Goal: Task Accomplishment & Management: Manage account settings

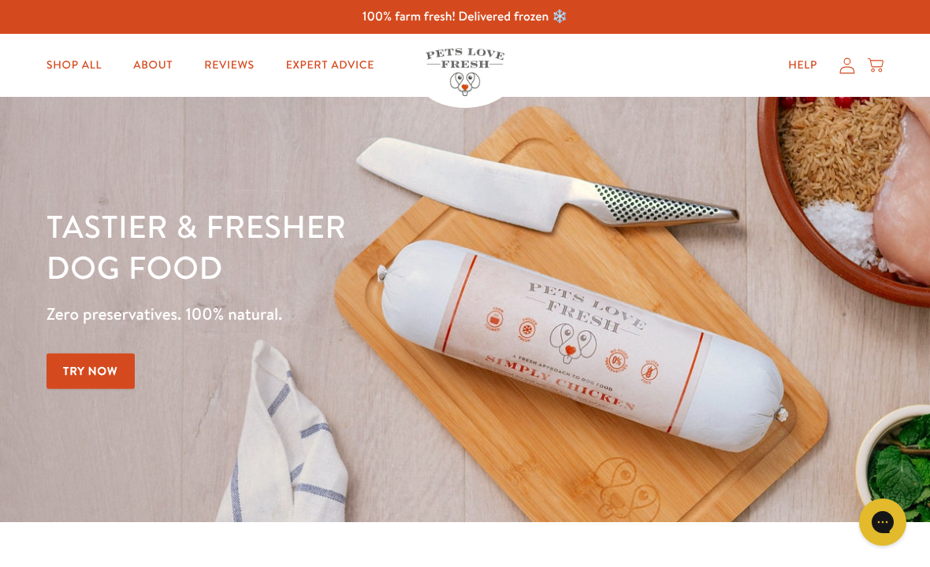
click at [842, 72] on icon at bounding box center [847, 66] width 16 height 17
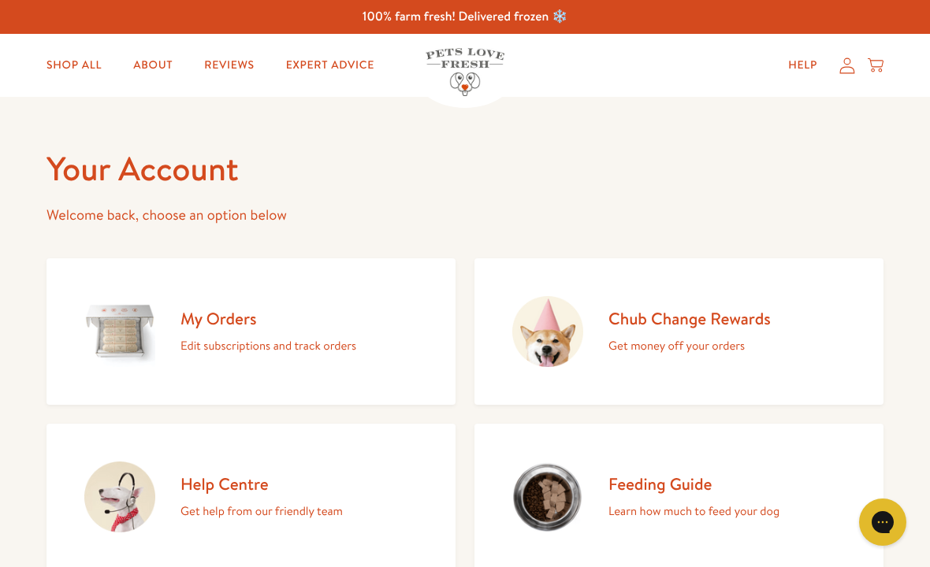
click at [377, 340] on link "My Orders Edit subscriptions and track orders" at bounding box center [250, 331] width 409 height 147
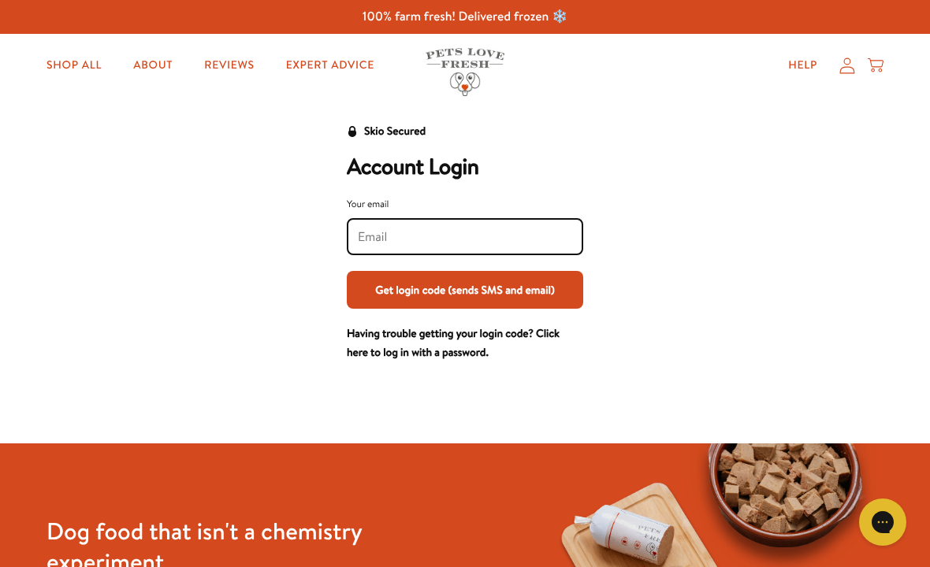
click at [534, 237] on input "Your email" at bounding box center [465, 236] width 214 height 17
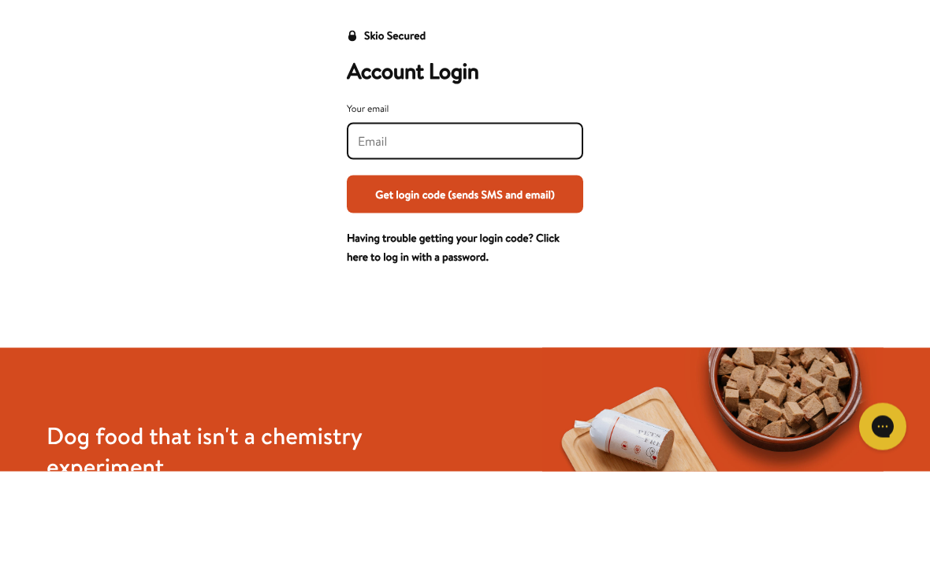
type input "liz.zawisza@gmail.com"
click at [465, 271] on button "Get login code (sends SMS and email)" at bounding box center [465, 290] width 236 height 38
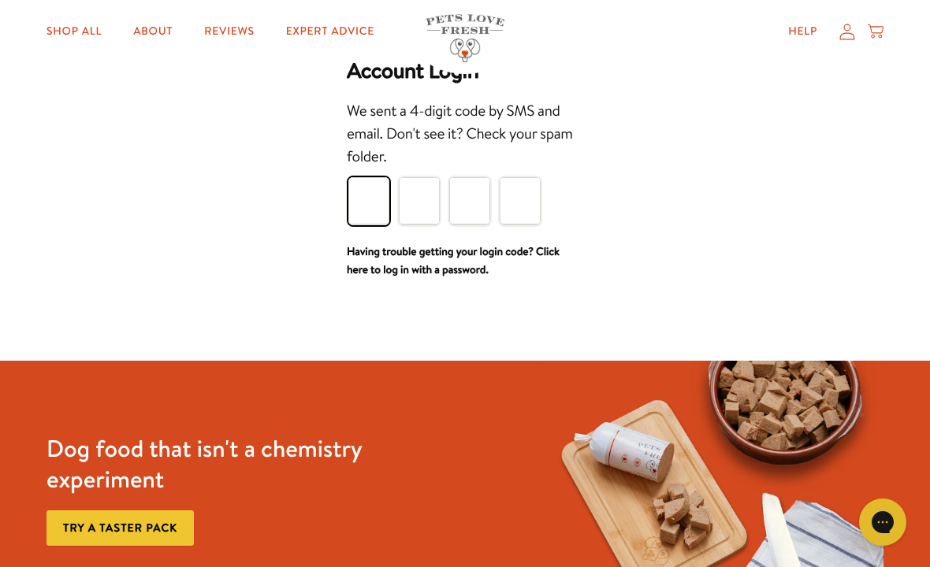
click at [384, 205] on input "Please enter your pin code" at bounding box center [368, 200] width 41 height 47
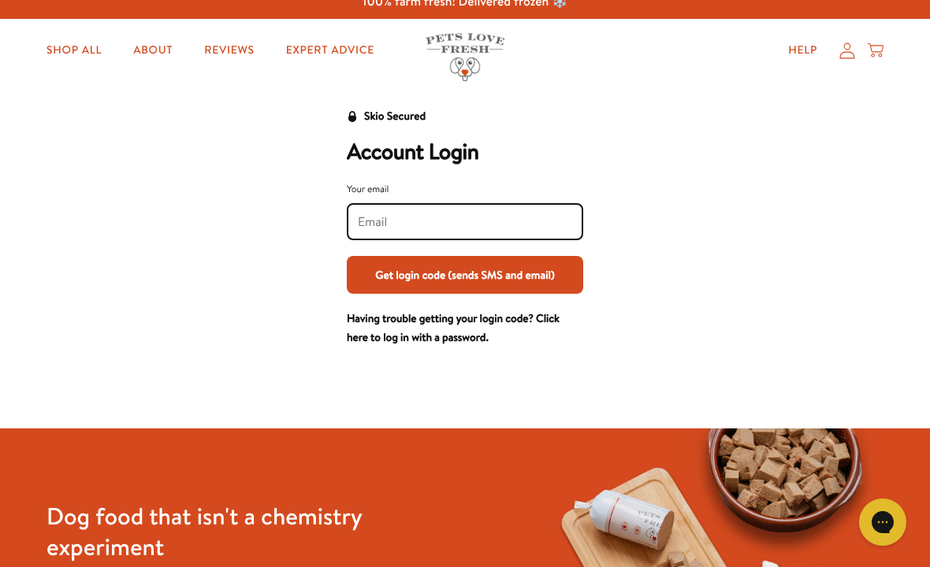
scroll to position [0, 0]
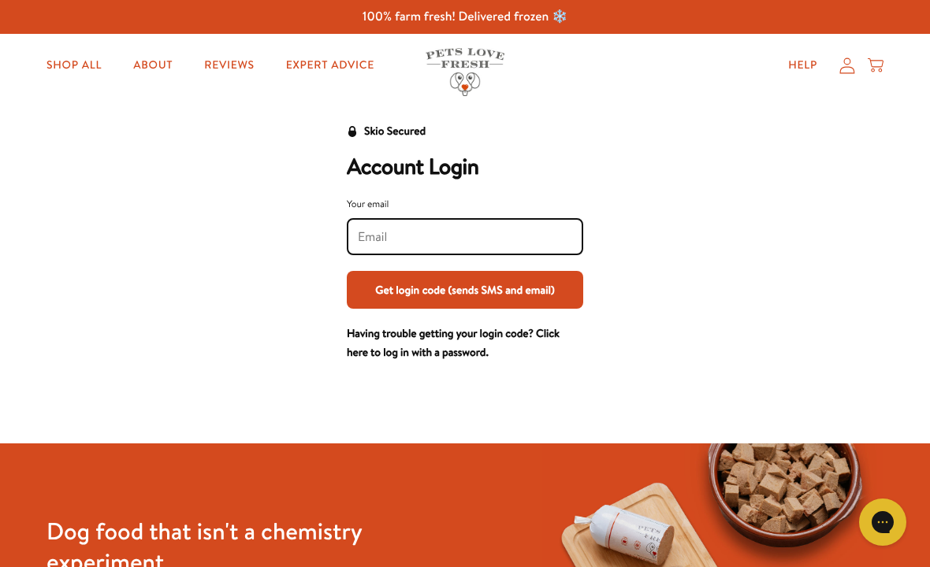
click at [850, 59] on icon at bounding box center [847, 66] width 16 height 17
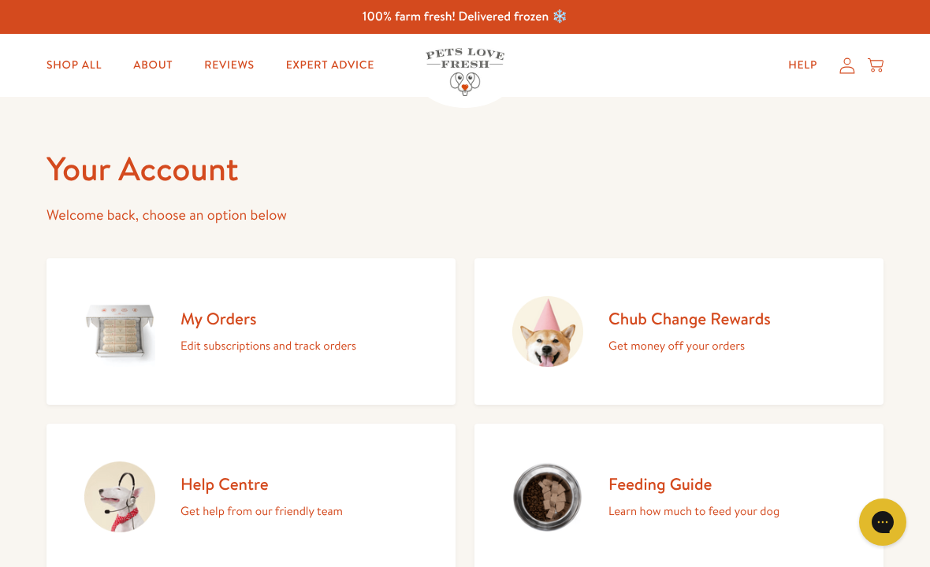
click at [355, 351] on p "Edit subscriptions and track orders" at bounding box center [268, 346] width 176 height 20
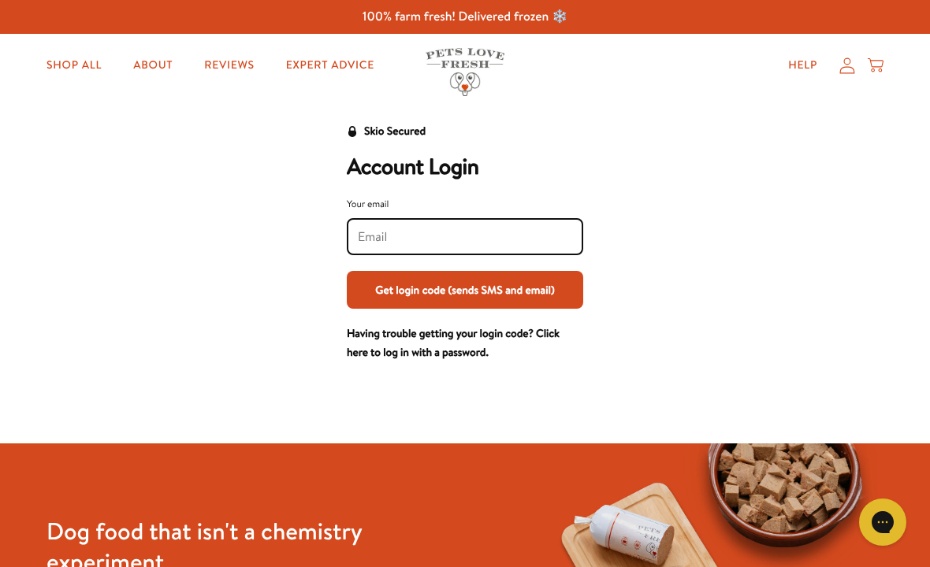
click at [492, 231] on input "Your email" at bounding box center [465, 236] width 214 height 17
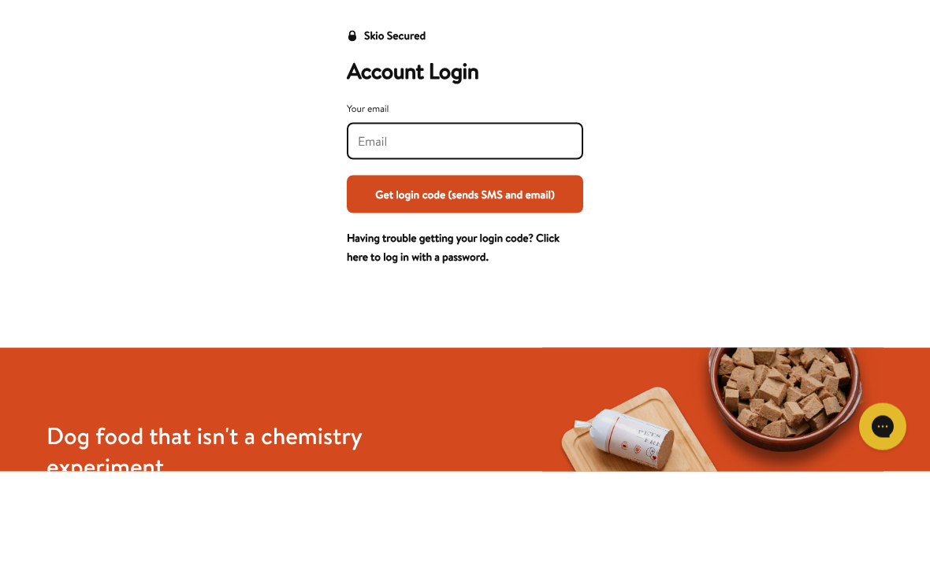
type input "liz.zawisza@gmail.com"
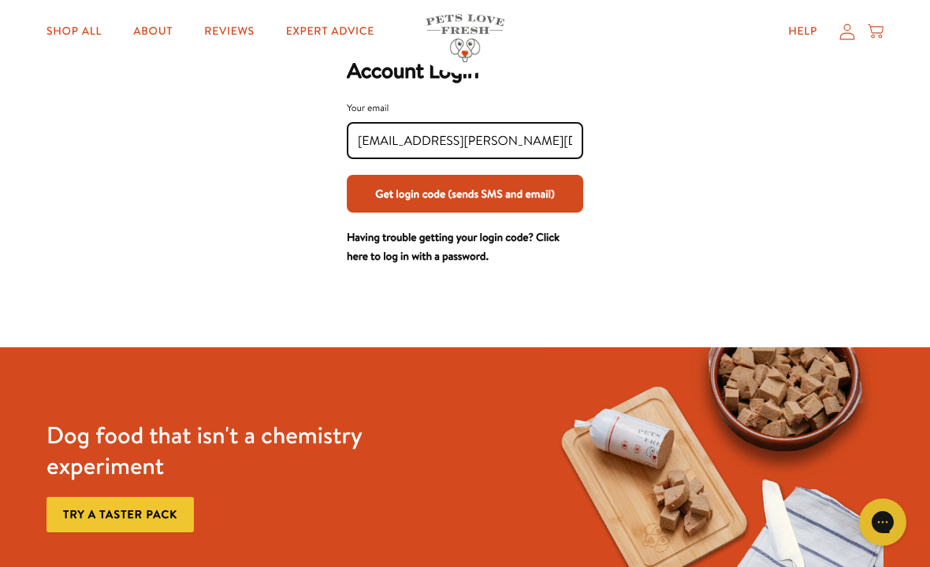
click at [555, 195] on button "Get login code (sends SMS and email)" at bounding box center [465, 194] width 236 height 38
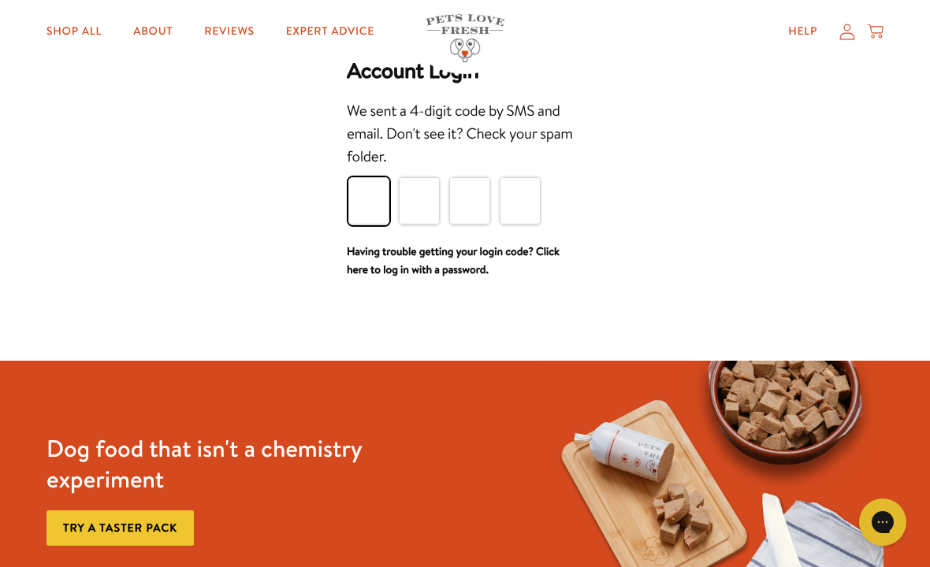
click at [371, 209] on input "Please enter your pin code" at bounding box center [368, 200] width 41 height 47
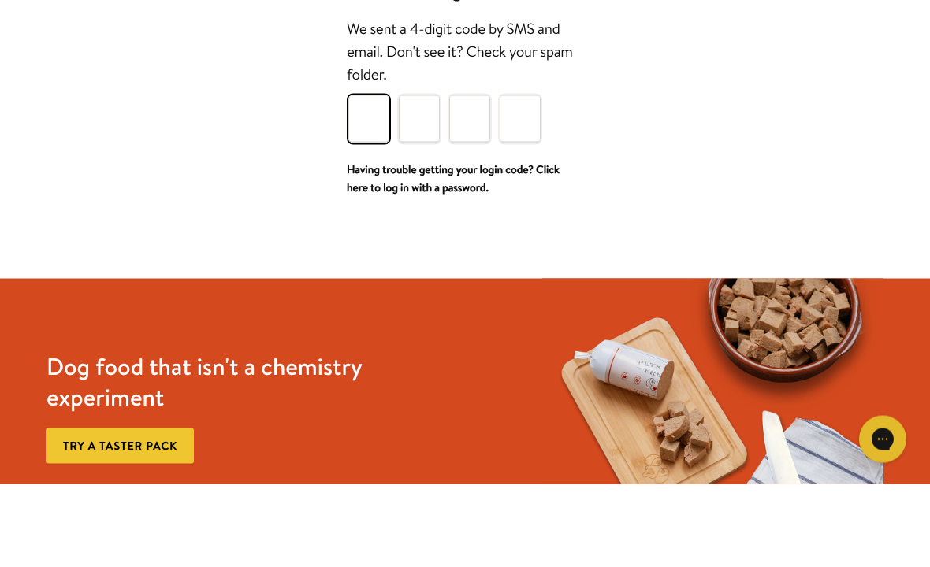
type input "6"
type input "4"
type input "5"
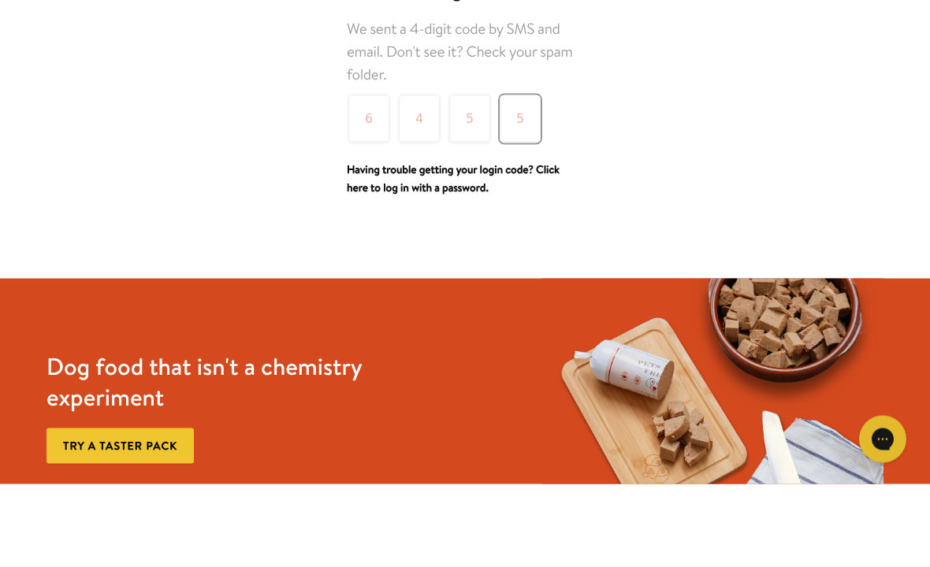
scroll to position [179, 0]
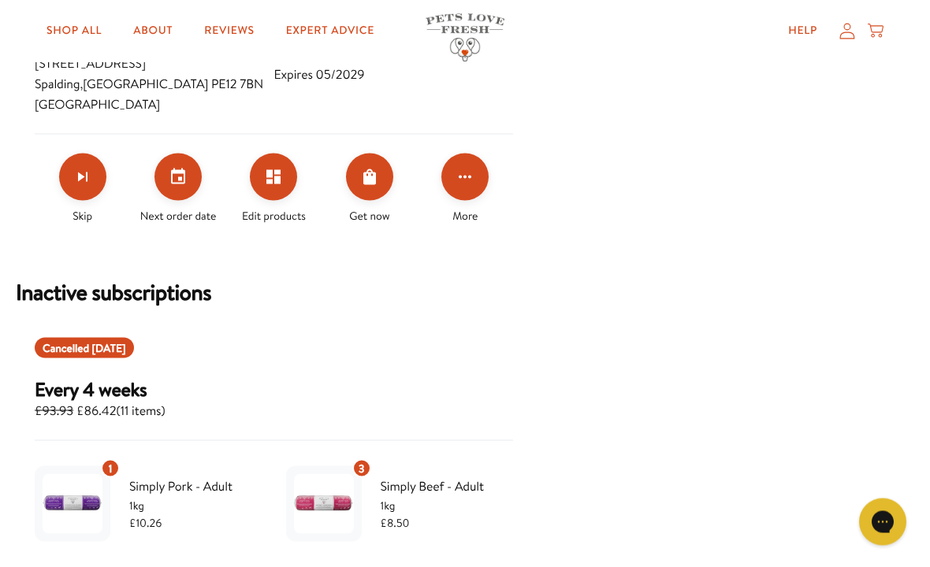
scroll to position [839, 0]
click at [180, 187] on button "Set your next order date" at bounding box center [177, 176] width 47 height 47
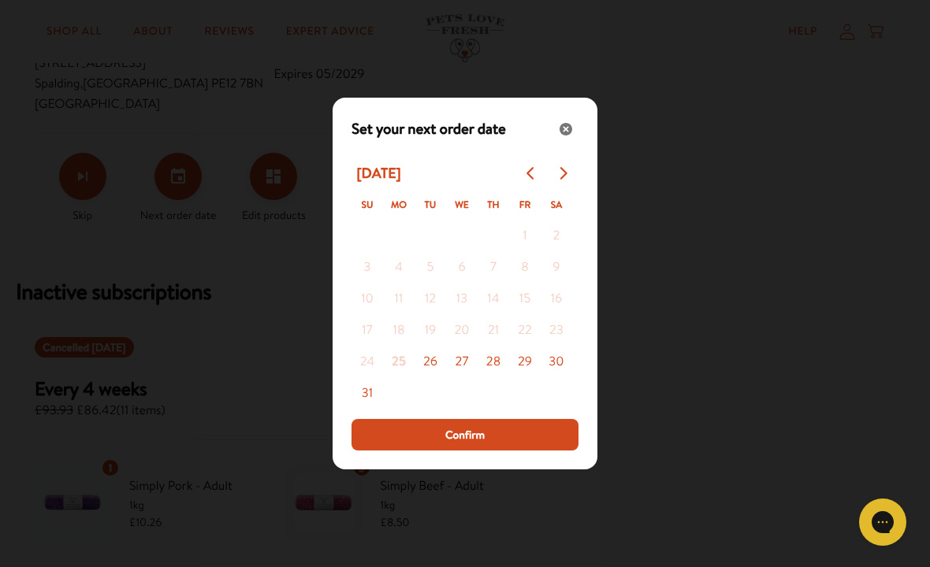
click at [566, 180] on icon "Go to next month" at bounding box center [562, 173] width 13 height 13
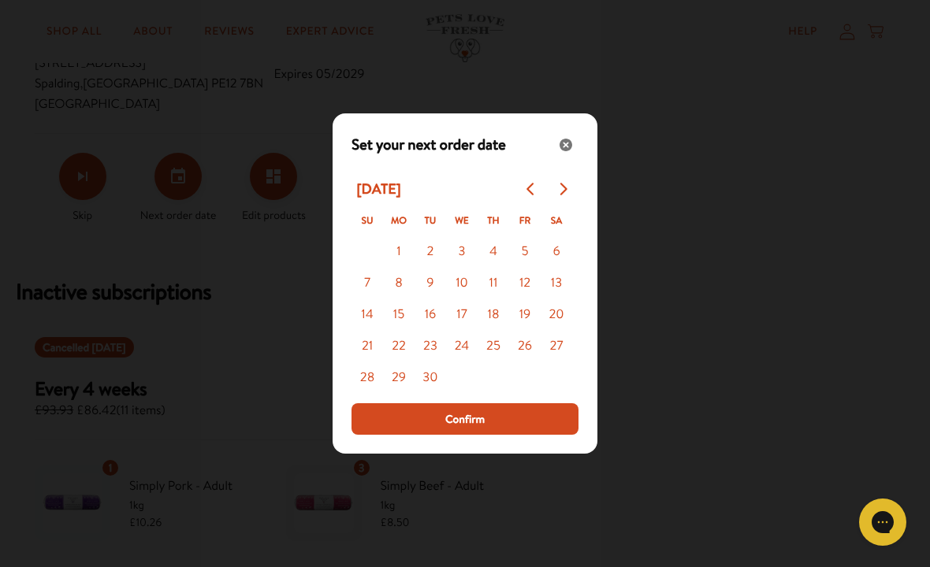
click at [570, 205] on button "Go to next month" at bounding box center [563, 189] width 32 height 32
click at [560, 195] on icon "Go to next month" at bounding box center [562, 189] width 13 height 13
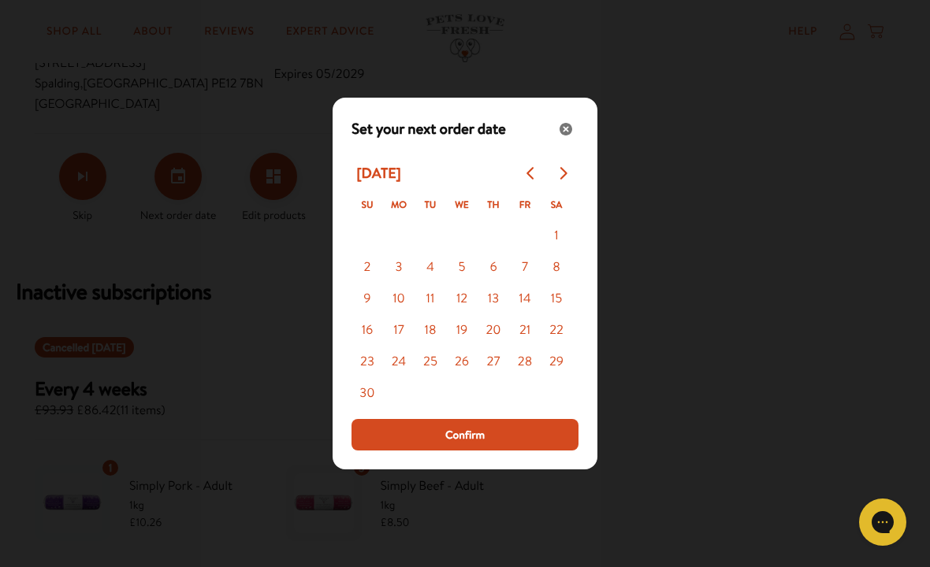
click at [407, 284] on button "3" at bounding box center [399, 268] width 32 height 32
click at [526, 451] on button "Confirm" at bounding box center [464, 435] width 227 height 32
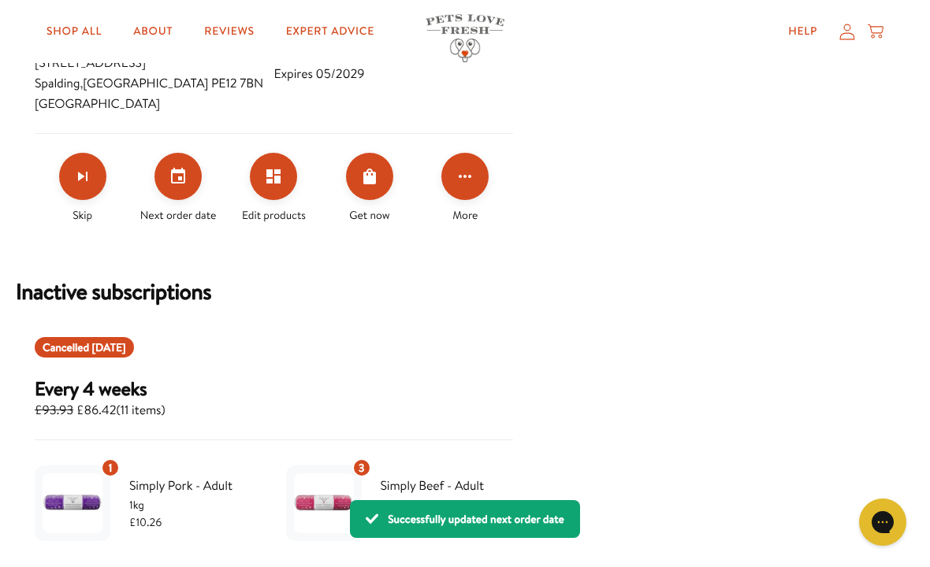
click at [854, 30] on icon at bounding box center [847, 31] width 16 height 17
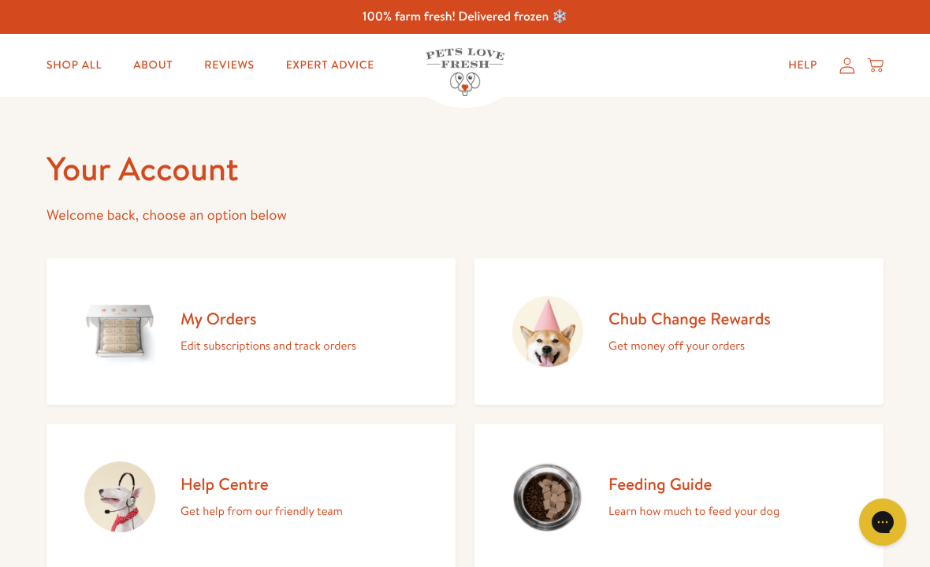
click at [841, 72] on icon at bounding box center [847, 66] width 16 height 17
